Goal: Information Seeking & Learning: Learn about a topic

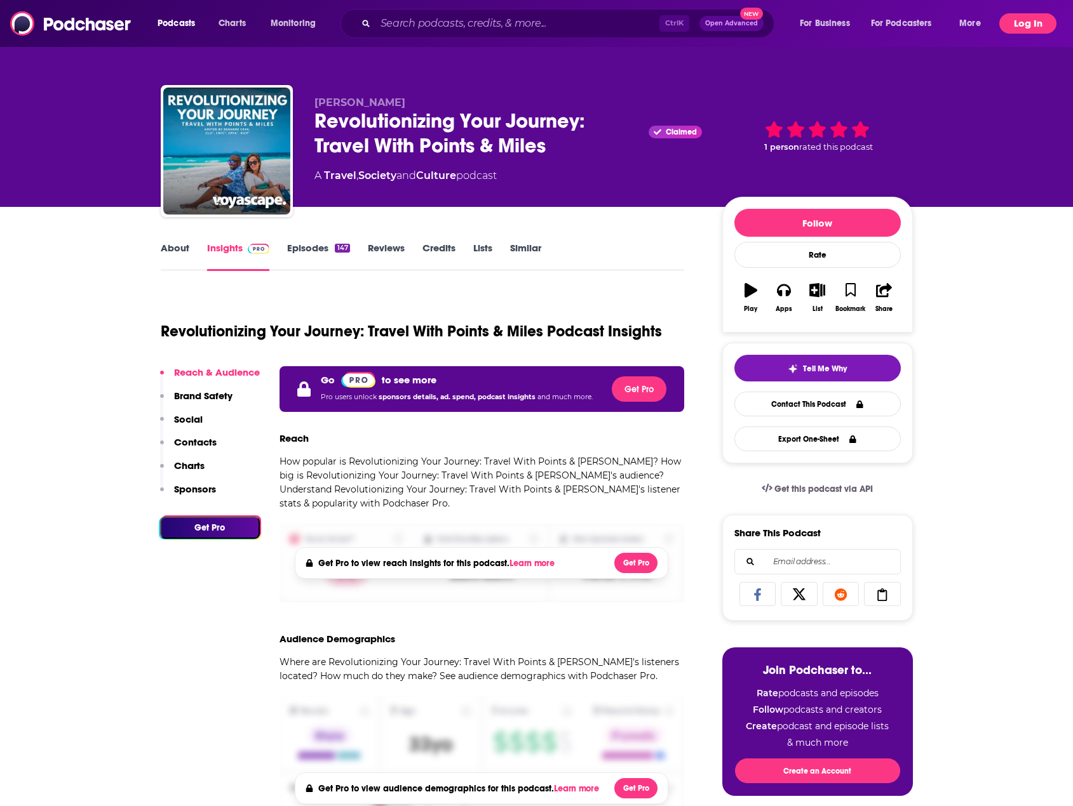
click at [1031, 22] on button "Log In" at bounding box center [1027, 23] width 57 height 20
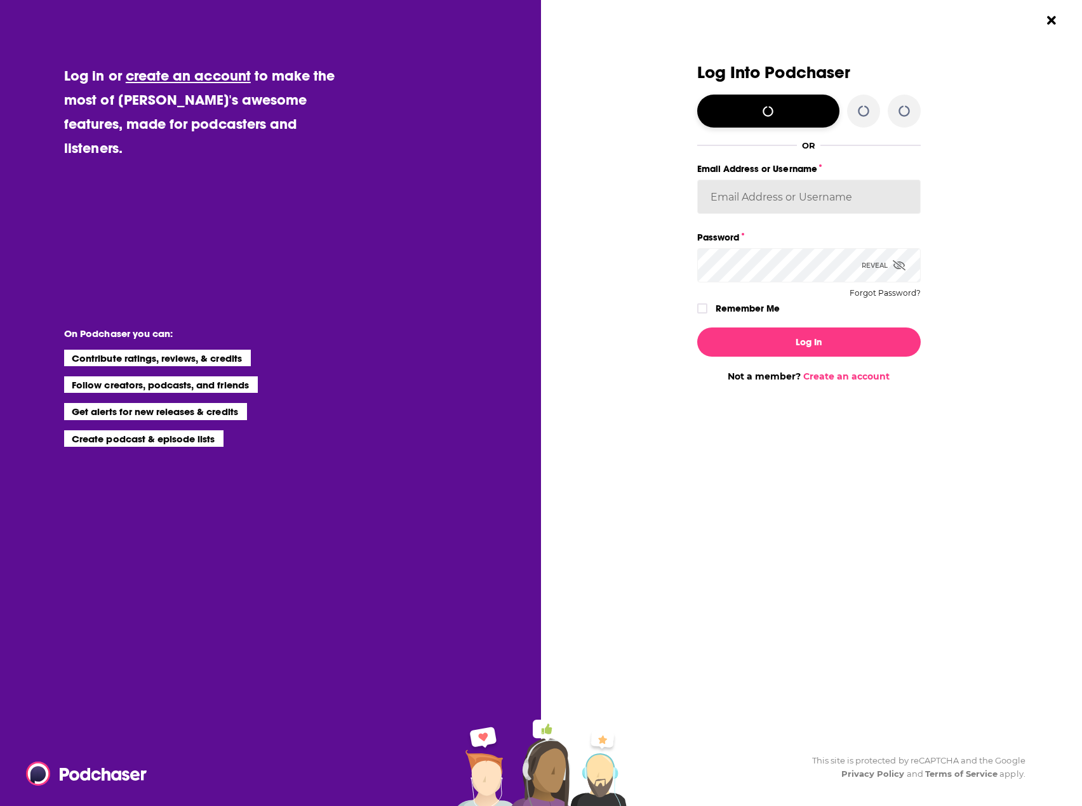
type input "[EMAIL_ADDRESS][DOMAIN_NAME]"
click at [811, 344] on button "Log In" at bounding box center [809, 342] width 224 height 29
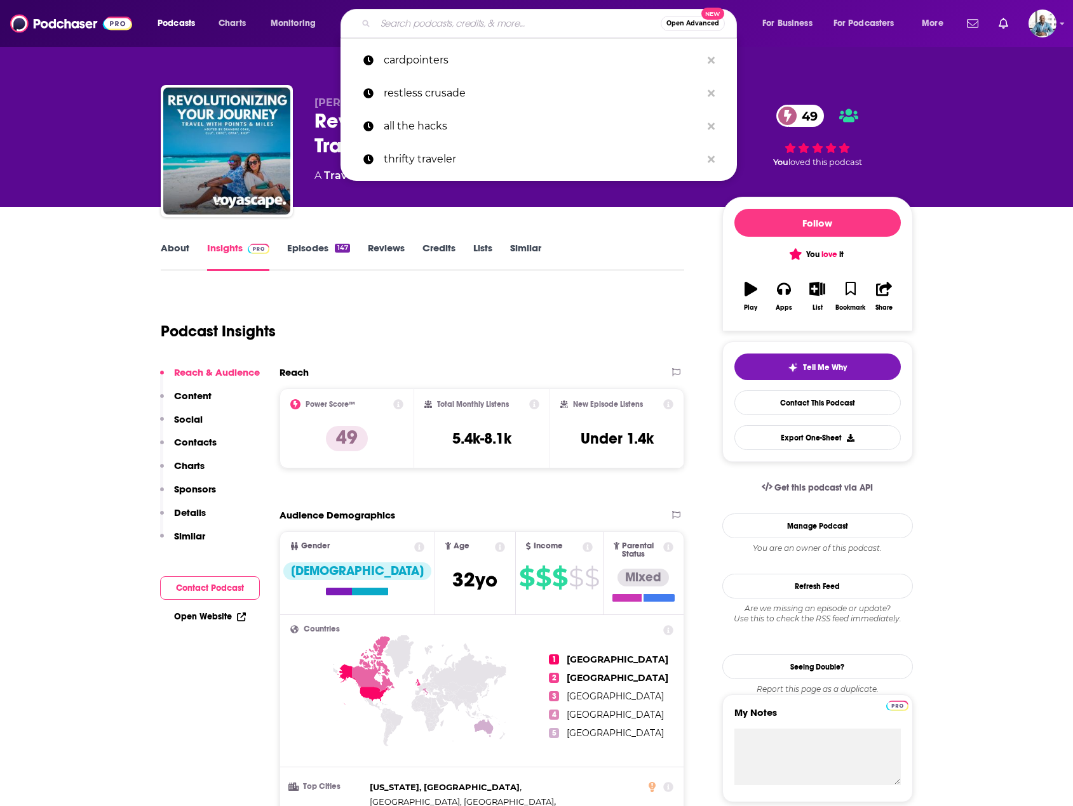
click at [543, 28] on input "Search podcasts, credits, & more..." at bounding box center [517, 23] width 285 height 20
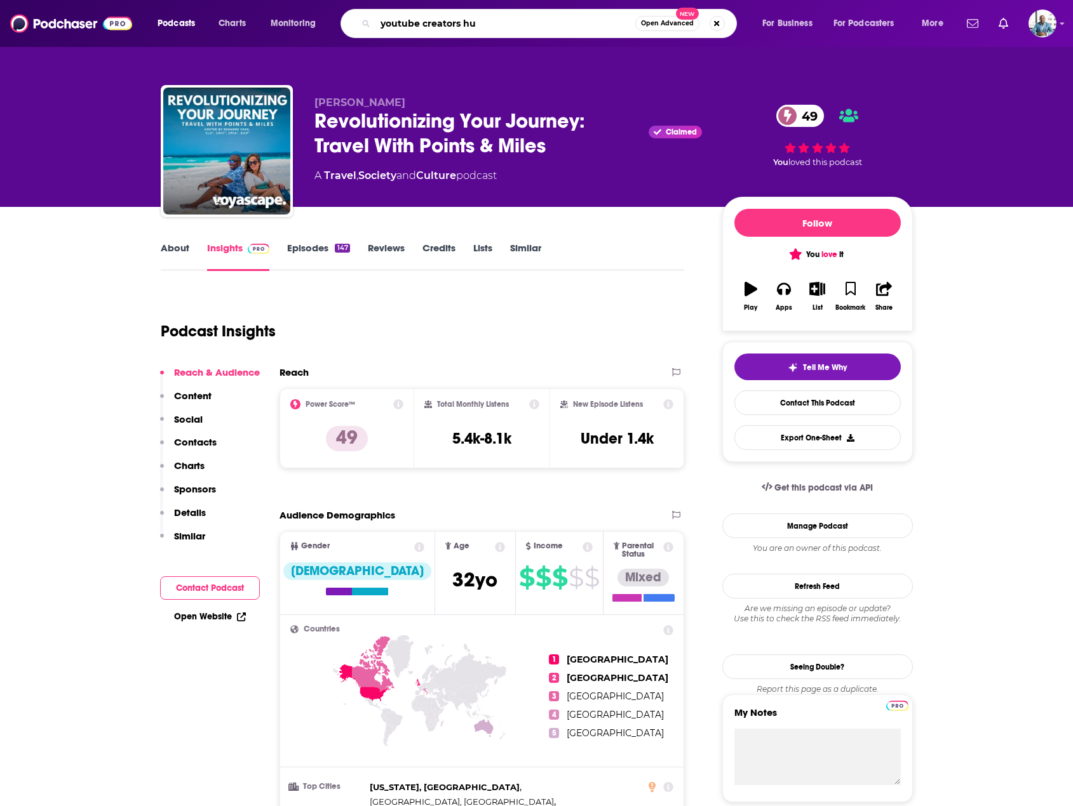
type input "youtube creators hub"
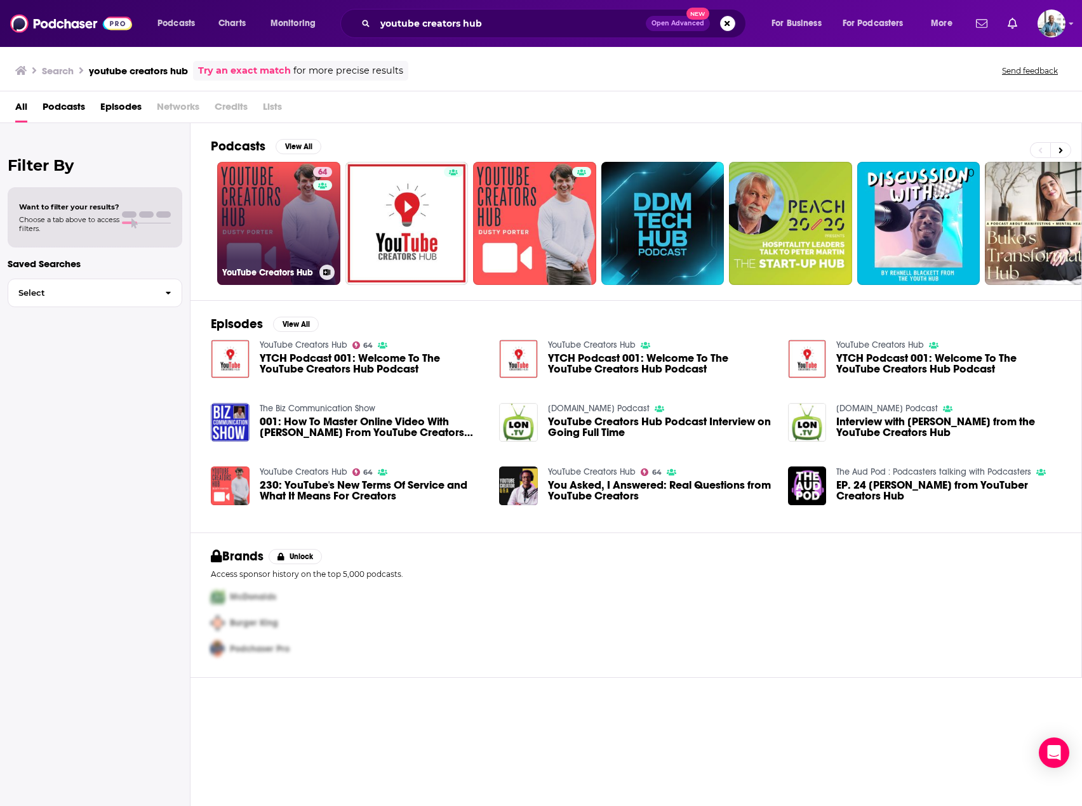
click at [265, 197] on link "64 YouTube Creators Hub" at bounding box center [278, 223] width 123 height 123
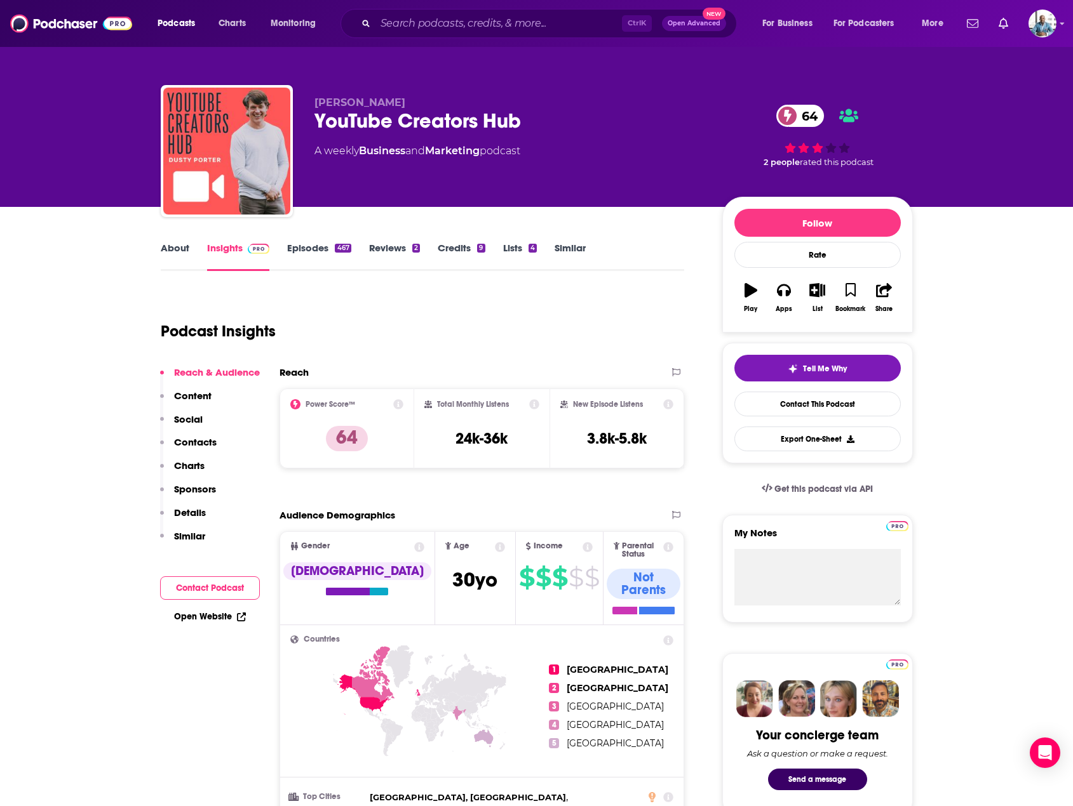
click at [843, 149] on div "64 2 people rated this podcast" at bounding box center [817, 136] width 191 height 79
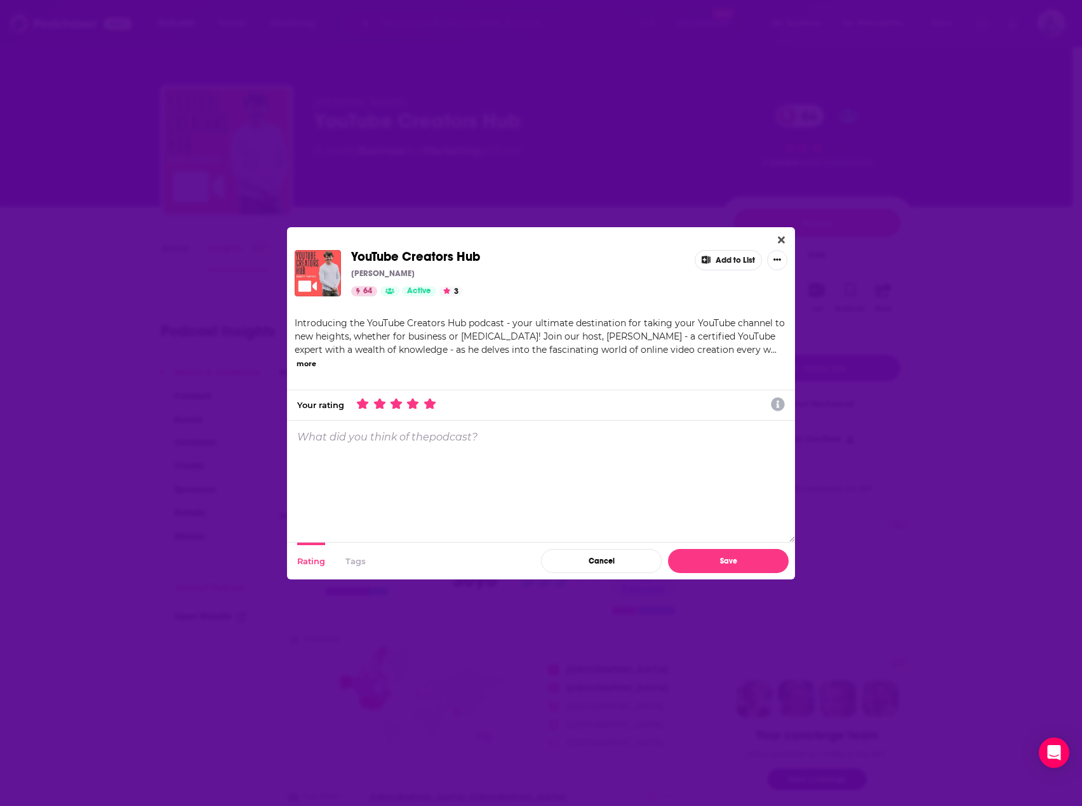
click at [431, 407] on icon "Dialog" at bounding box center [429, 403] width 11 height 11
click at [735, 558] on button "Save" at bounding box center [728, 561] width 121 height 24
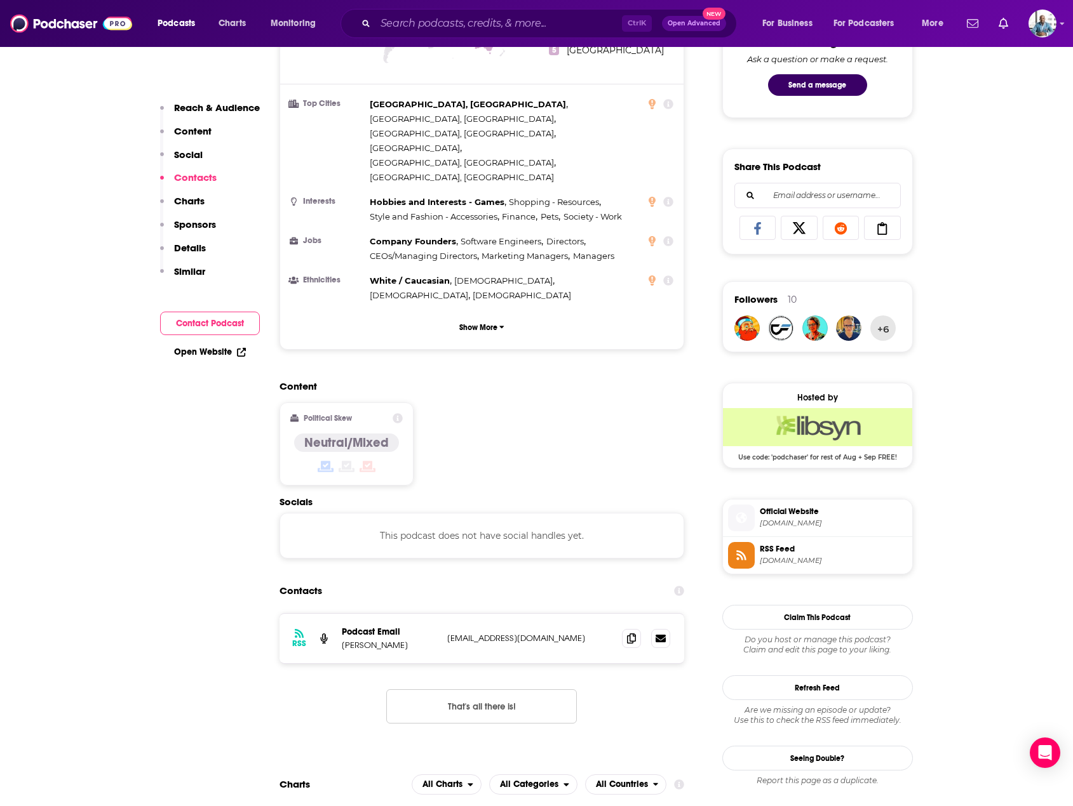
scroll to position [1016, 0]
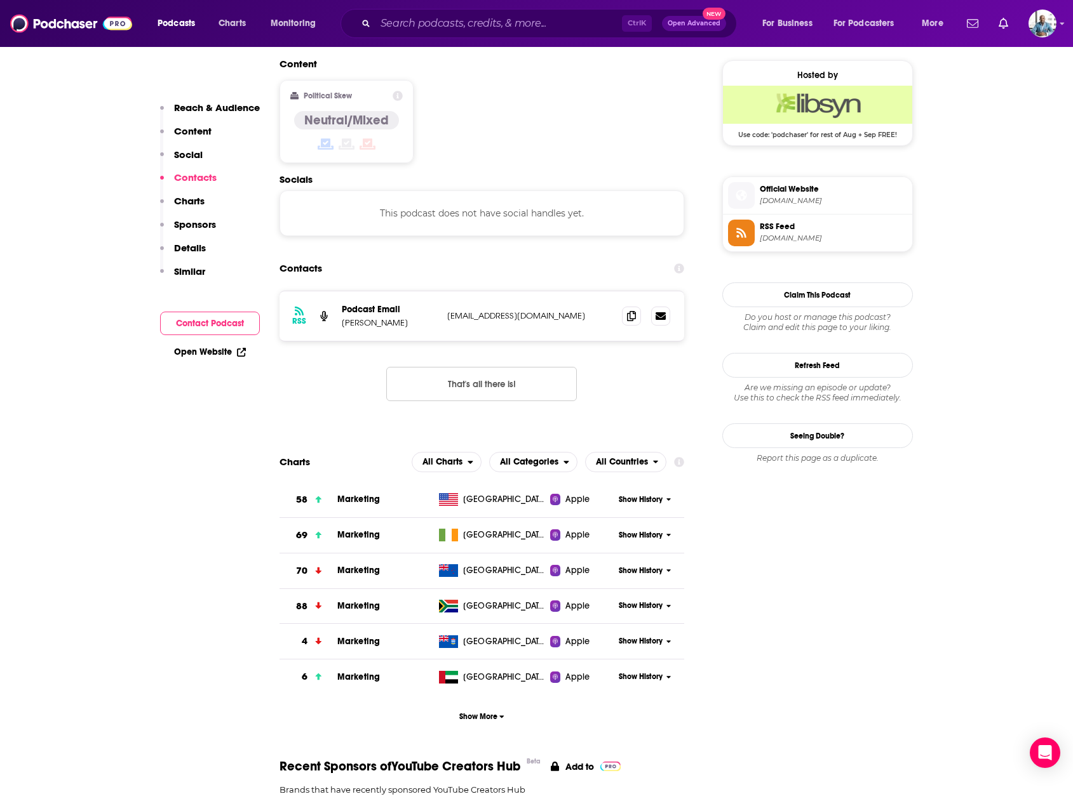
click at [650, 485] on div "Show History" at bounding box center [649, 500] width 70 height 31
click at [655, 495] on span "Show History" at bounding box center [641, 500] width 44 height 11
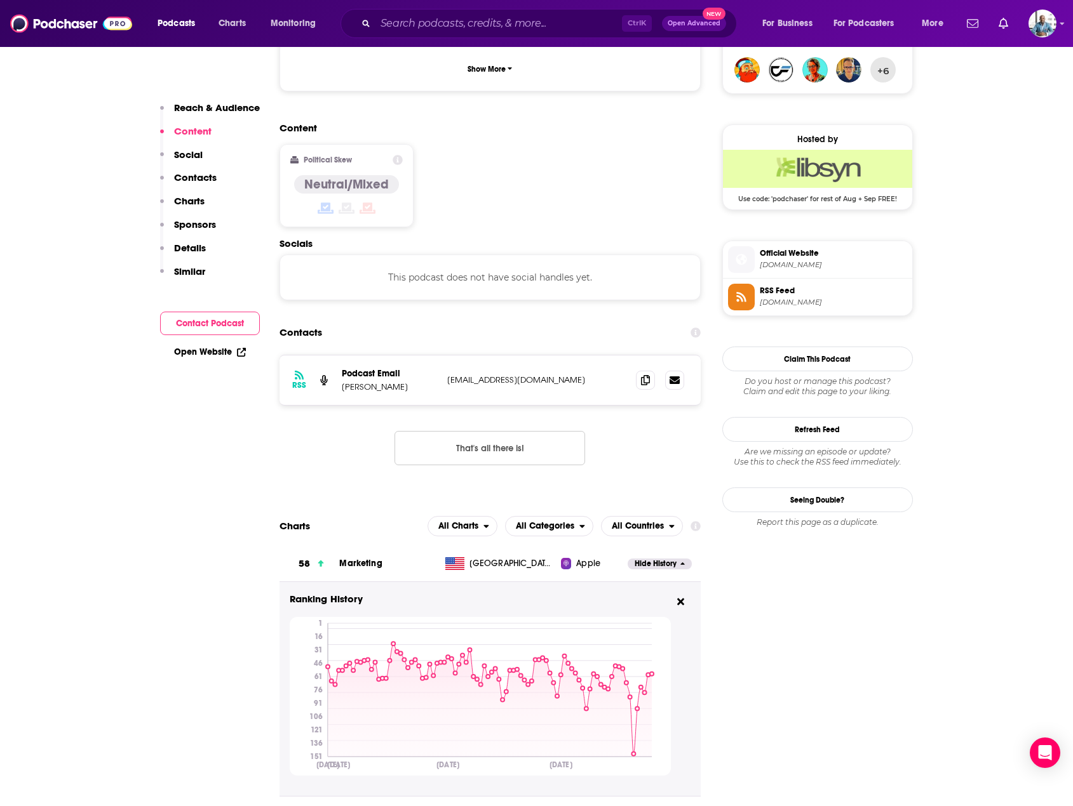
scroll to position [953, 0]
click at [353, 558] on span "Marketing" at bounding box center [360, 563] width 43 height 11
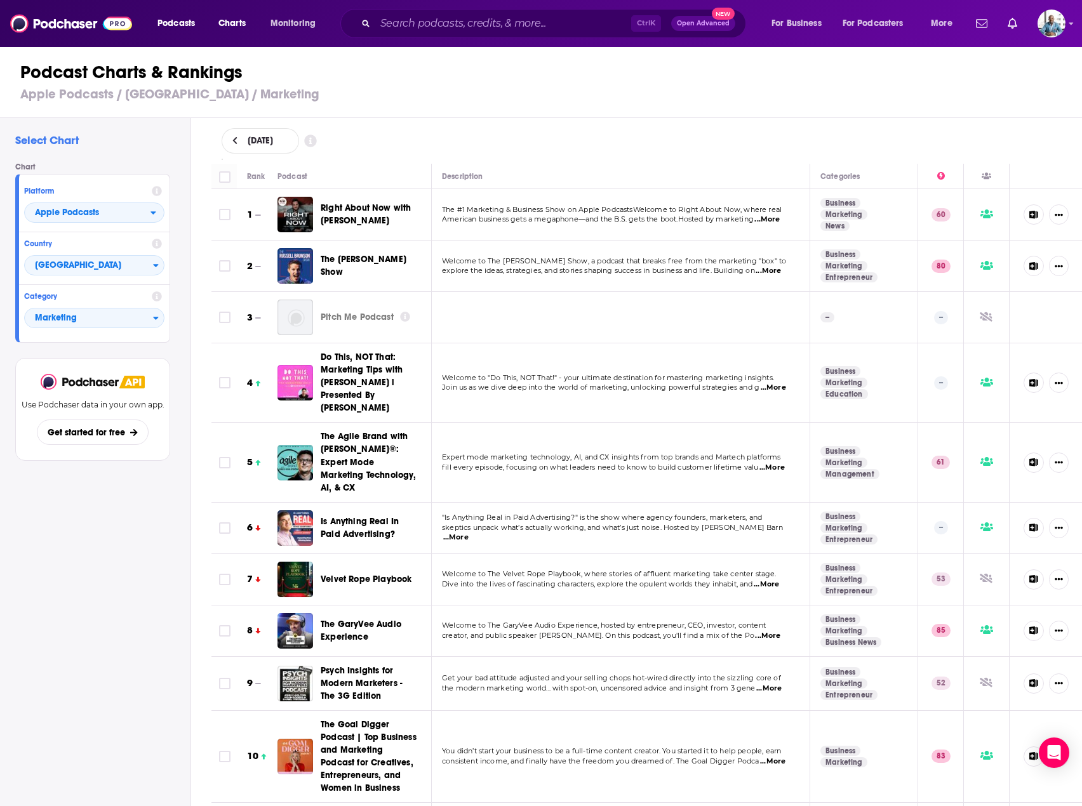
click at [318, 191] on td "Right About Now with [PERSON_NAME]" at bounding box center [355, 214] width 154 height 51
click at [340, 206] on span "Right About Now with [PERSON_NAME]" at bounding box center [366, 214] width 90 height 23
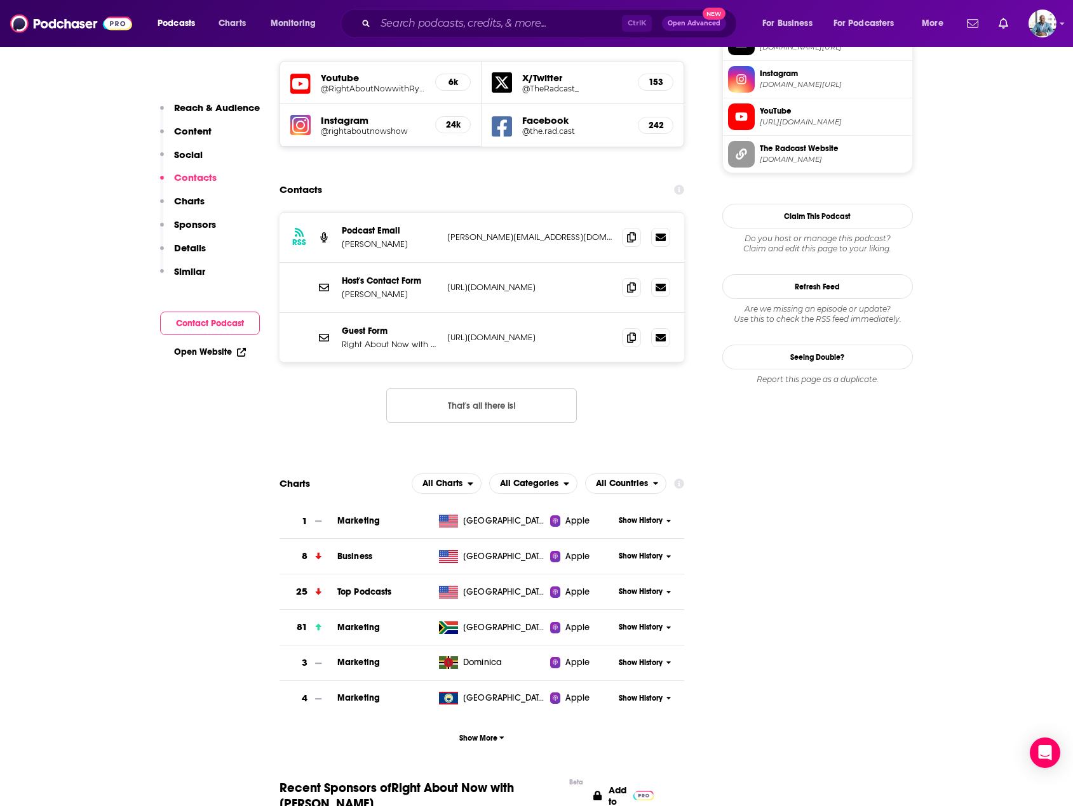
scroll to position [1207, 0]
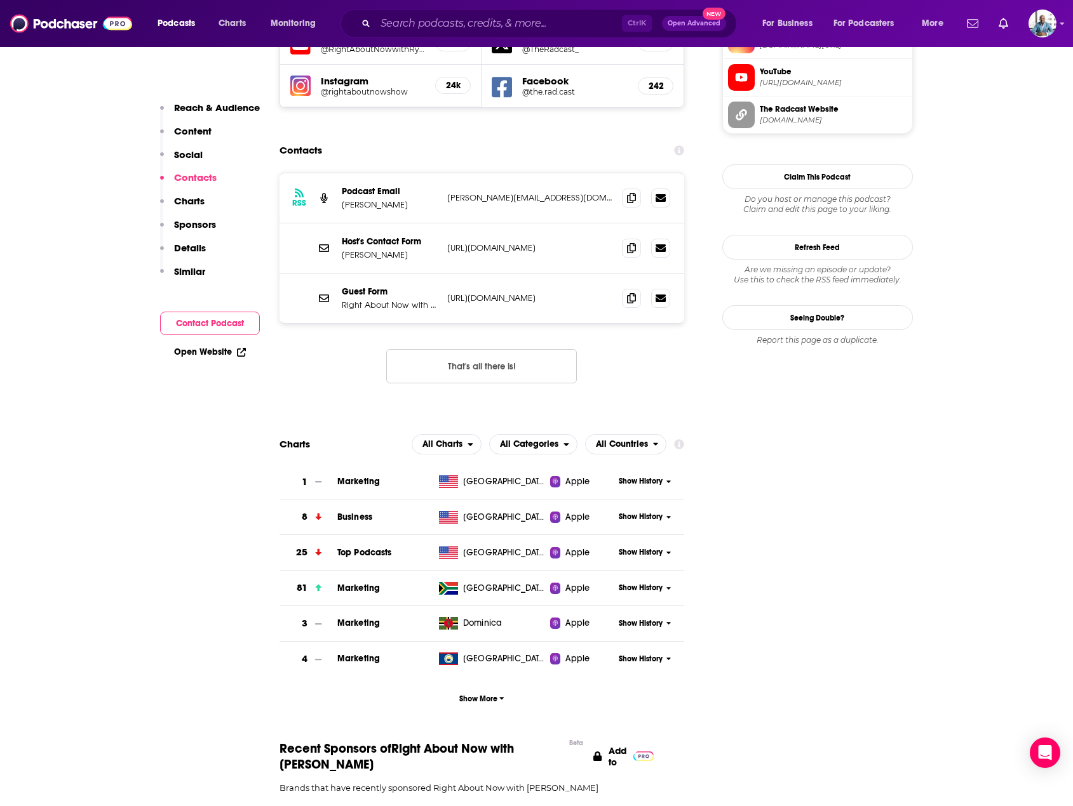
click at [638, 476] on span "Show History" at bounding box center [641, 481] width 44 height 11
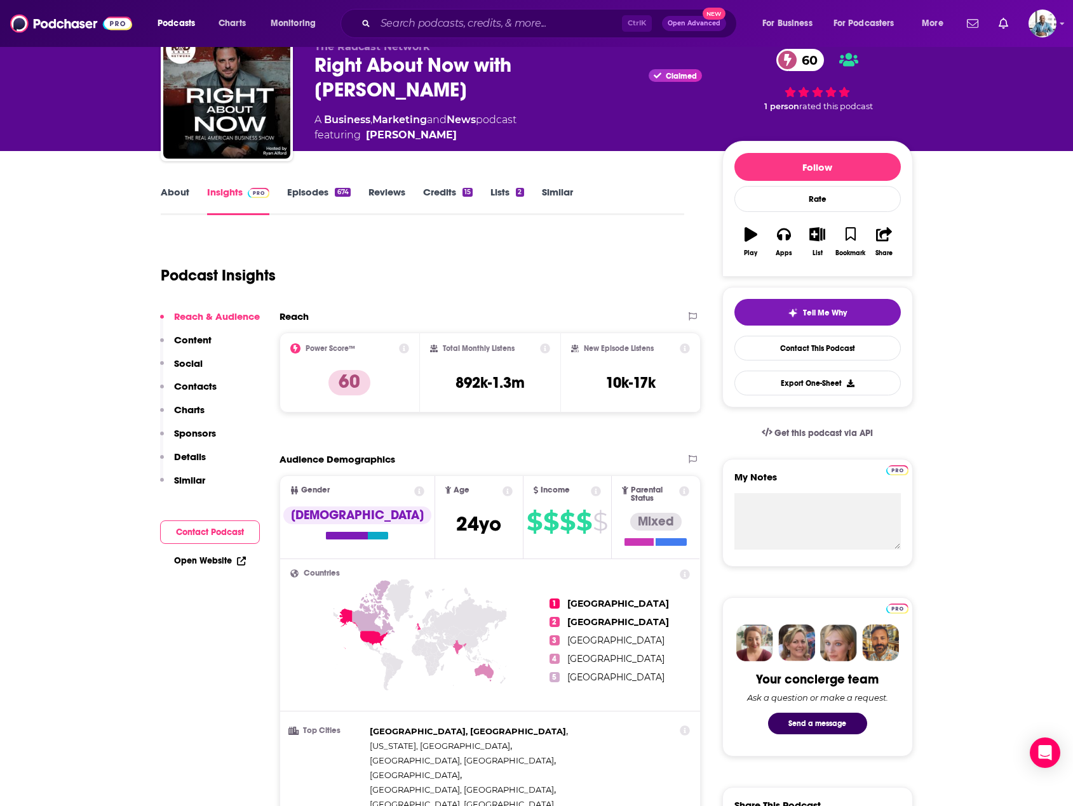
scroll to position [0, 0]
